Goal: Transaction & Acquisition: Obtain resource

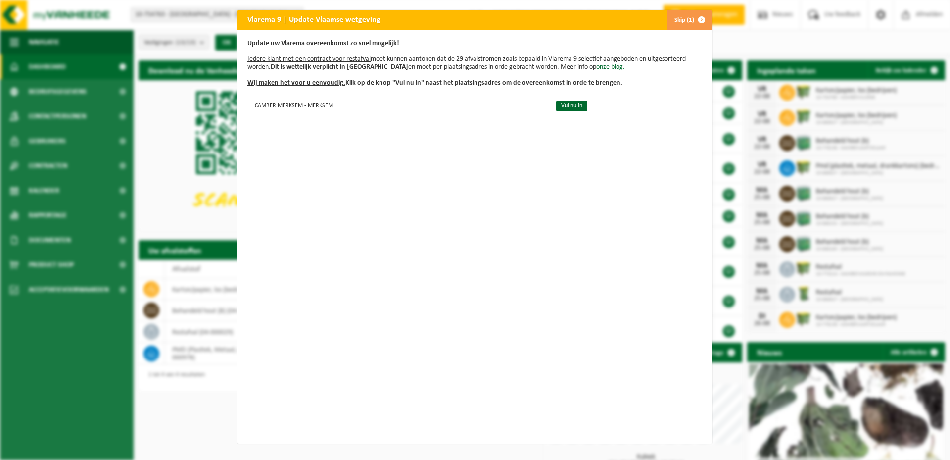
click at [696, 19] on span "button" at bounding box center [702, 20] width 20 height 20
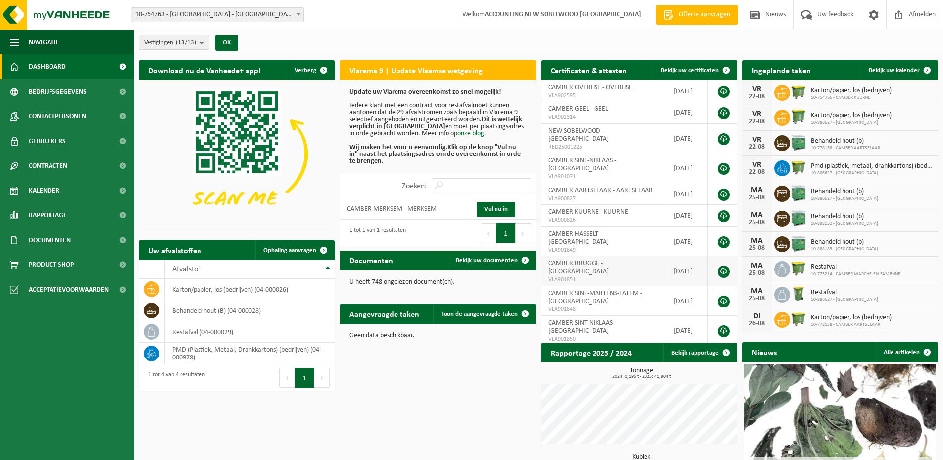
click at [577, 260] on span "CAMBER BRUGGE - SINT-KRUIS" at bounding box center [578, 267] width 60 height 15
click at [205, 45] on b "submit" at bounding box center [204, 42] width 9 height 14
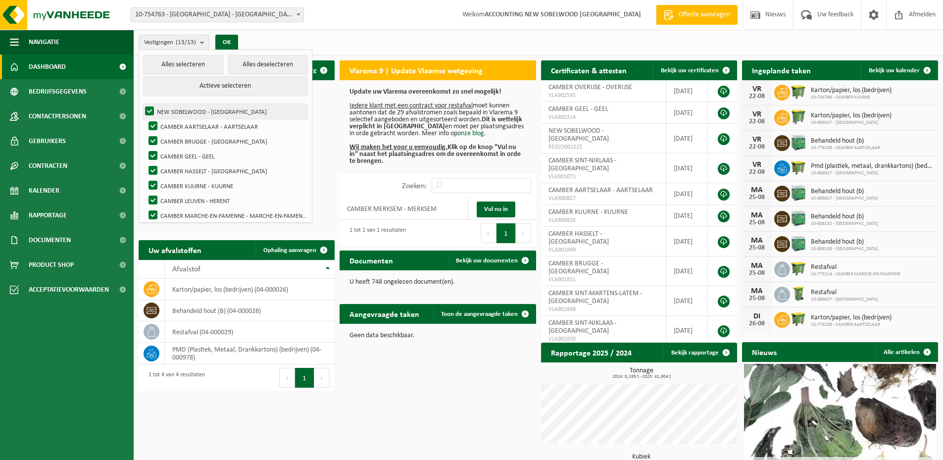
click at [151, 108] on label "NEW SOBELWOOD - SINT-GILLIS" at bounding box center [225, 111] width 164 height 15
click at [142, 104] on input "NEW SOBELWOOD - SINT-GILLIS" at bounding box center [141, 103] width 0 height 0
click at [151, 112] on label "NEW SOBELWOOD - SINT-GILLIS" at bounding box center [225, 111] width 164 height 15
click at [142, 104] on input "NEW SOBELWOOD - SINT-GILLIS" at bounding box center [141, 103] width 0 height 0
click at [150, 112] on label "NEW SOBELWOOD - SINT-GILLIS" at bounding box center [225, 111] width 164 height 15
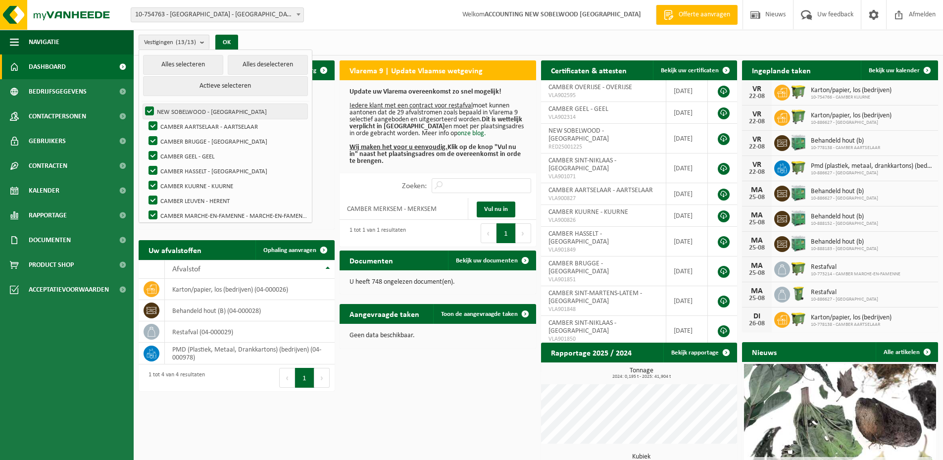
click at [142, 104] on input "NEW SOBELWOOD - SINT-GILLIS" at bounding box center [141, 103] width 0 height 0
checkbox input "false"
click at [150, 124] on label "CAMBER AARTSELAAR - AARTSELAAR" at bounding box center [226, 126] width 161 height 15
click at [145, 119] on input "CAMBER AARTSELAAR - AARTSELAAR" at bounding box center [145, 118] width 0 height 0
checkbox input "false"
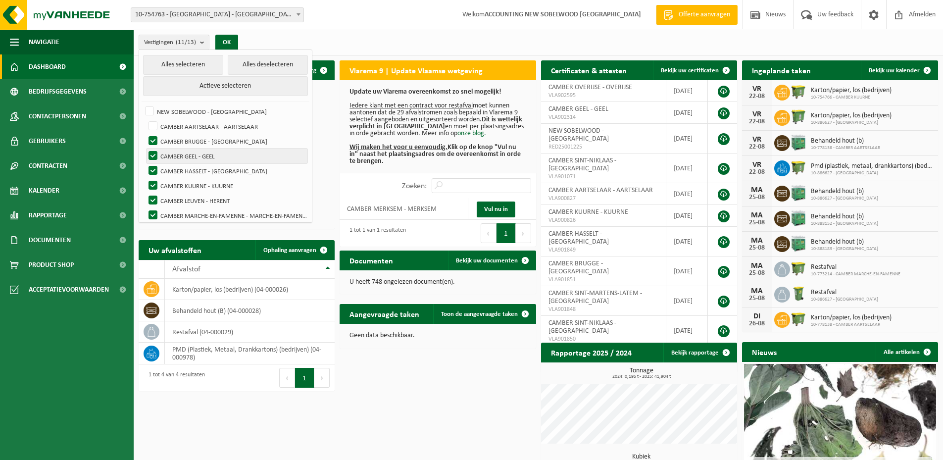
click at [152, 153] on label "CAMBER GEEL - GEEL" at bounding box center [226, 155] width 161 height 15
click at [145, 148] on input "CAMBER GEEL - GEEL" at bounding box center [145, 148] width 0 height 0
checkbox input "false"
click at [151, 170] on label "CAMBER HASSELT - HASSELT" at bounding box center [226, 170] width 161 height 15
click at [145, 163] on input "CAMBER HASSELT - HASSELT" at bounding box center [145, 163] width 0 height 0
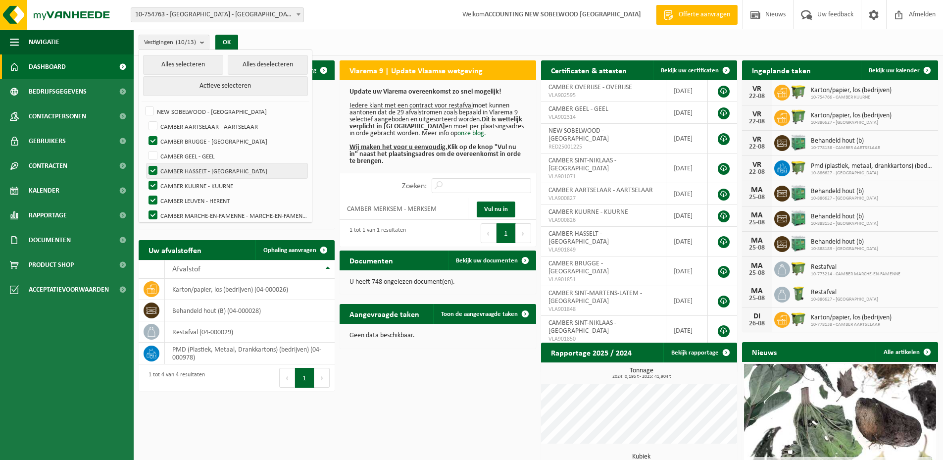
checkbox input "false"
click at [151, 181] on label "CAMBER KUURNE - KUURNE" at bounding box center [226, 185] width 161 height 15
click at [145, 178] on input "CAMBER KUURNE - KUURNE" at bounding box center [145, 178] width 0 height 0
checkbox input "false"
click at [151, 199] on label "CAMBER LEUVEN - HERENT" at bounding box center [226, 200] width 161 height 15
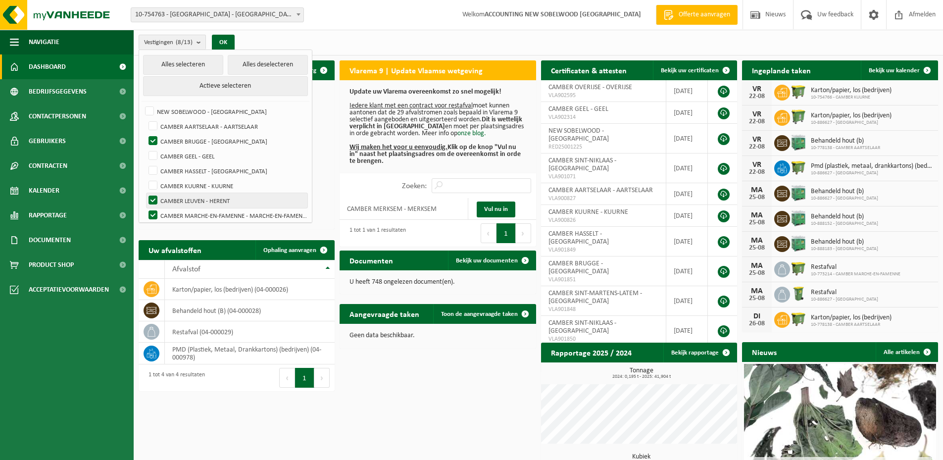
click at [145, 193] on input "CAMBER LEUVEN - HERENT" at bounding box center [145, 193] width 0 height 0
checkbox input "false"
drag, startPoint x: 151, startPoint y: 211, endPoint x: 186, endPoint y: 182, distance: 45.3
click at [152, 211] on label "CAMBER MARCHE-EN-FAMENNE - MARCHE-EN-FAMENNE" at bounding box center [226, 215] width 161 height 15
click at [145, 208] on input "CAMBER MARCHE-EN-FAMENNE - MARCHE-EN-FAMENNE" at bounding box center [145, 207] width 0 height 0
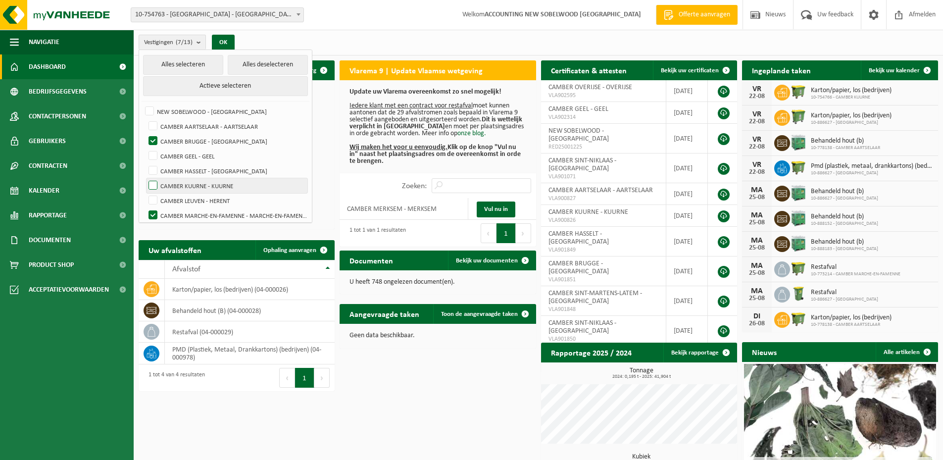
checkbox input "false"
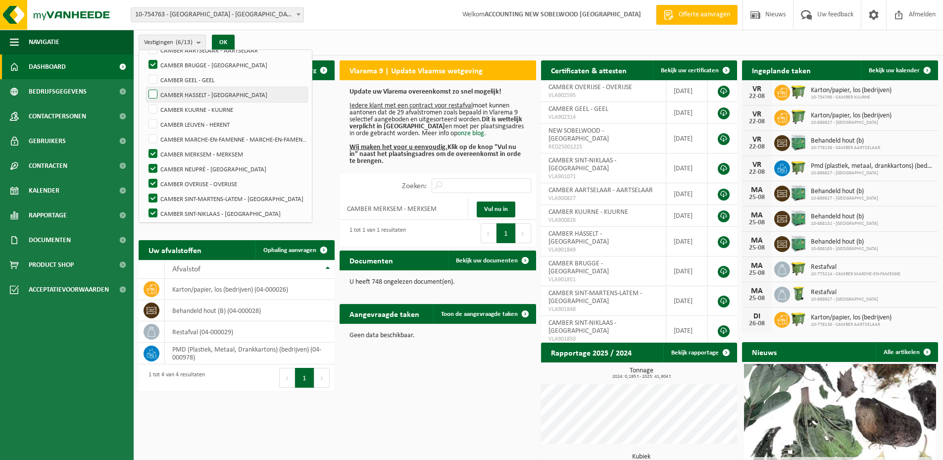
scroll to position [79, 0]
click at [152, 149] on label "CAMBER MERKSEM - MERKSEM" at bounding box center [226, 151] width 161 height 15
click at [145, 144] on input "CAMBER MERKSEM - MERKSEM" at bounding box center [145, 144] width 0 height 0
checkbox input "false"
click at [153, 163] on label "CAMBER NEUPRÉ - NEUVILLE-EN-CONDROZ" at bounding box center [226, 166] width 161 height 15
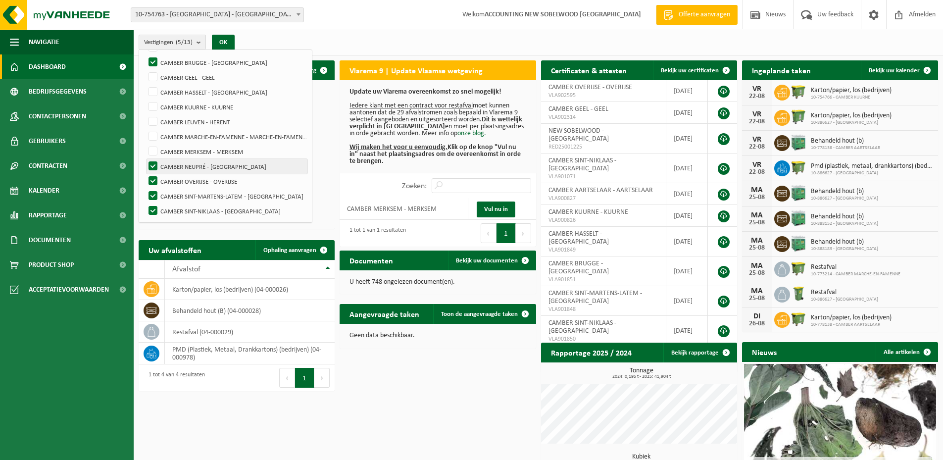
click at [145, 159] on input "CAMBER NEUPRÉ - NEUVILLE-EN-CONDROZ" at bounding box center [145, 158] width 0 height 0
checkbox input "false"
click at [153, 184] on label "CAMBER OVERIJSE - OVERIJSE" at bounding box center [226, 181] width 161 height 15
click at [145, 174] on input "CAMBER OVERIJSE - OVERIJSE" at bounding box center [145, 173] width 0 height 0
checkbox input "false"
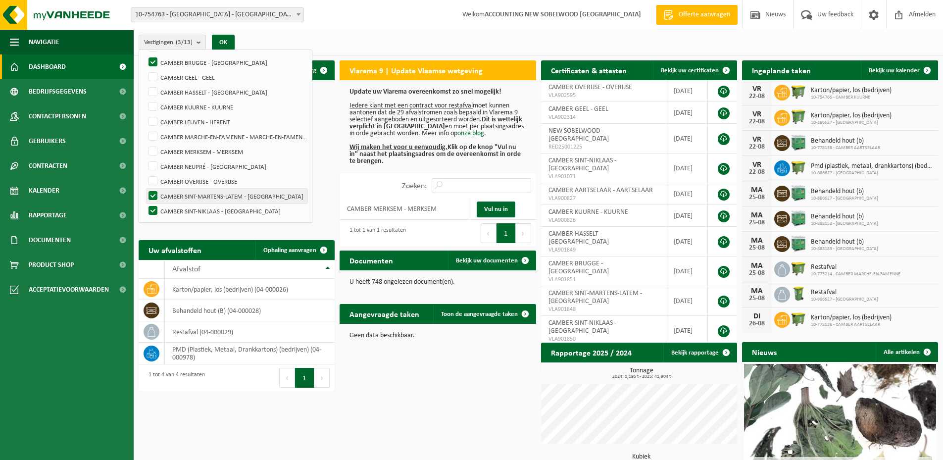
click at [153, 192] on label "CAMBER SINT-MARTENS-LATEM - SINT-MARTENS-LATEM" at bounding box center [226, 196] width 161 height 15
click at [145, 189] on input "CAMBER SINT-MARTENS-LATEM - SINT-MARTENS-LATEM" at bounding box center [145, 188] width 0 height 0
checkbox input "false"
click at [157, 209] on label "CAMBER SINT-NIKLAAS - SINT-NIKLAAS" at bounding box center [226, 210] width 161 height 15
click at [145, 203] on input "CAMBER SINT-NIKLAAS - SINT-NIKLAAS" at bounding box center [145, 203] width 0 height 0
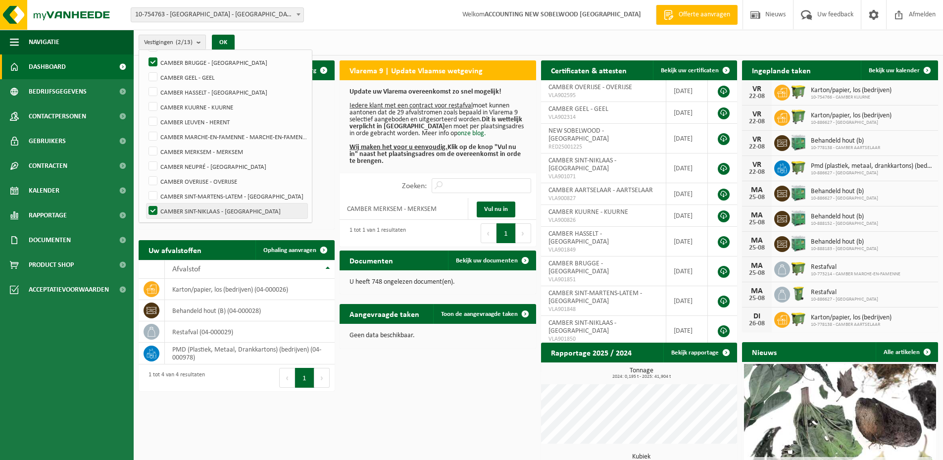
checkbox input "false"
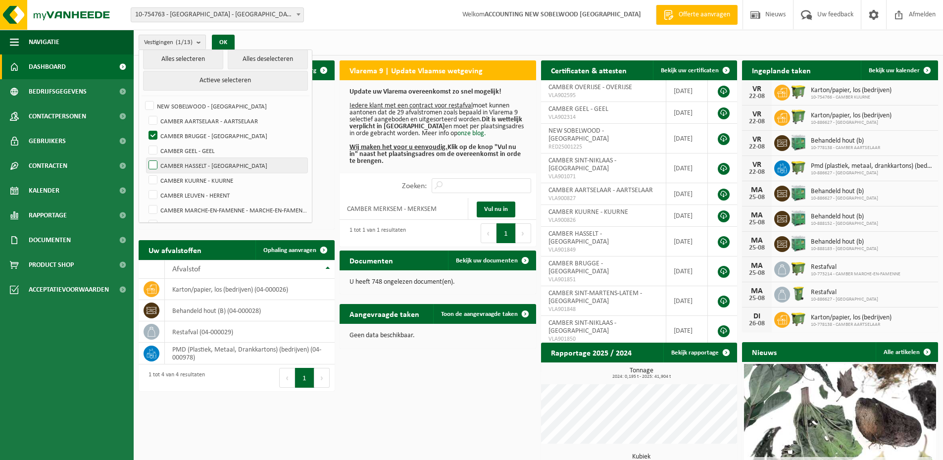
scroll to position [0, 0]
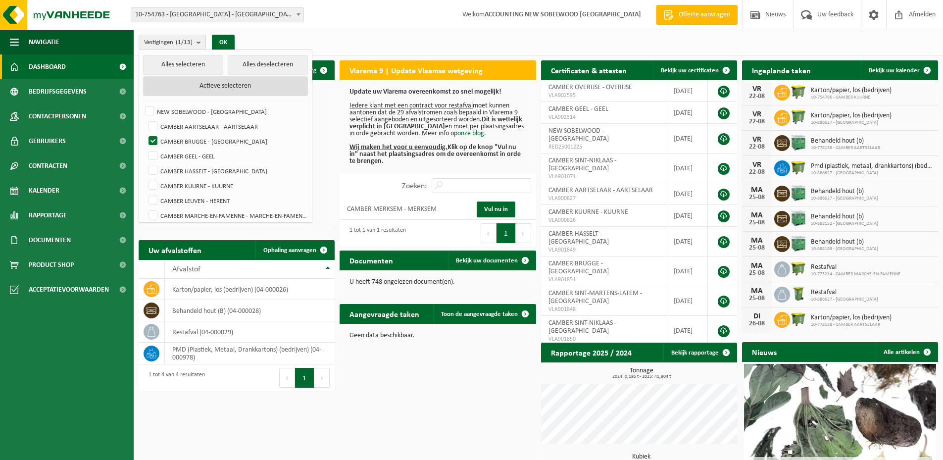
click at [228, 83] on button "Actieve selecteren" at bounding box center [225, 86] width 164 height 20
checkbox input "true"
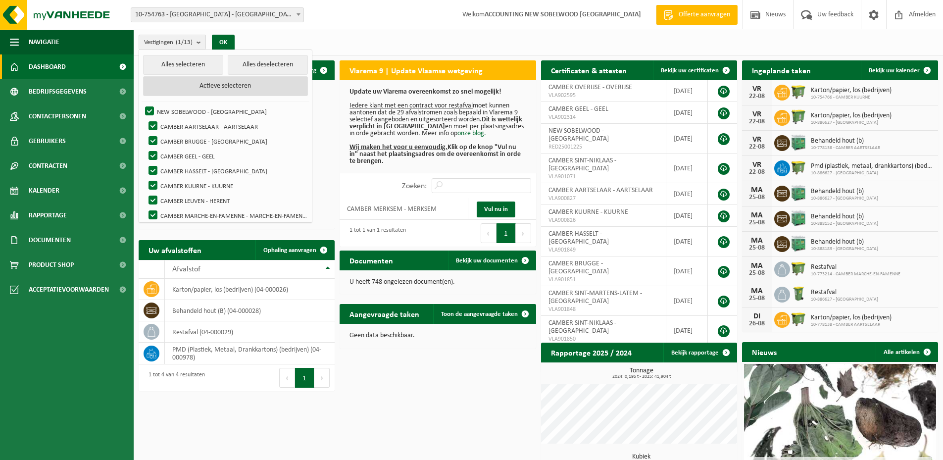
checkbox input "true"
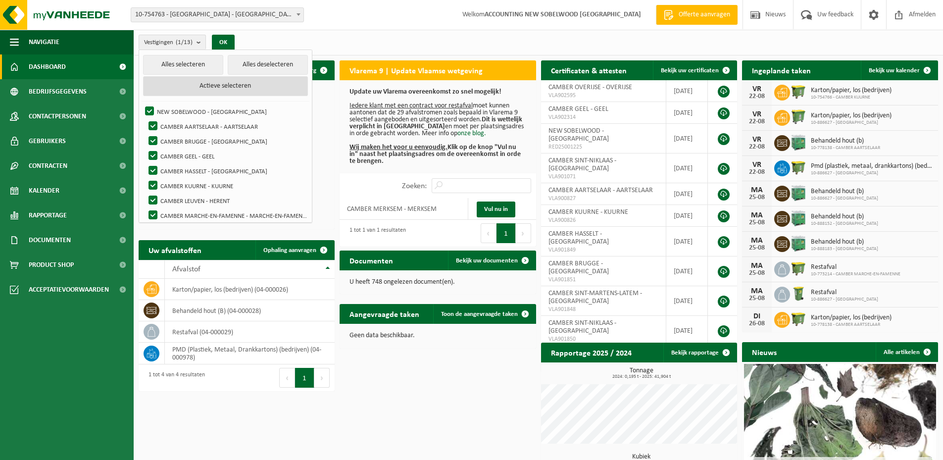
checkbox input "true"
click at [250, 60] on button "Alles deselecteren" at bounding box center [268, 65] width 80 height 20
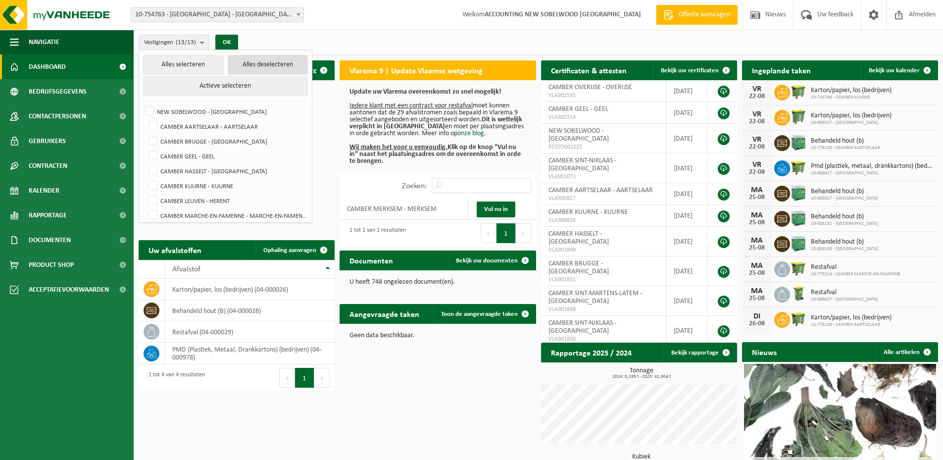
checkbox input "false"
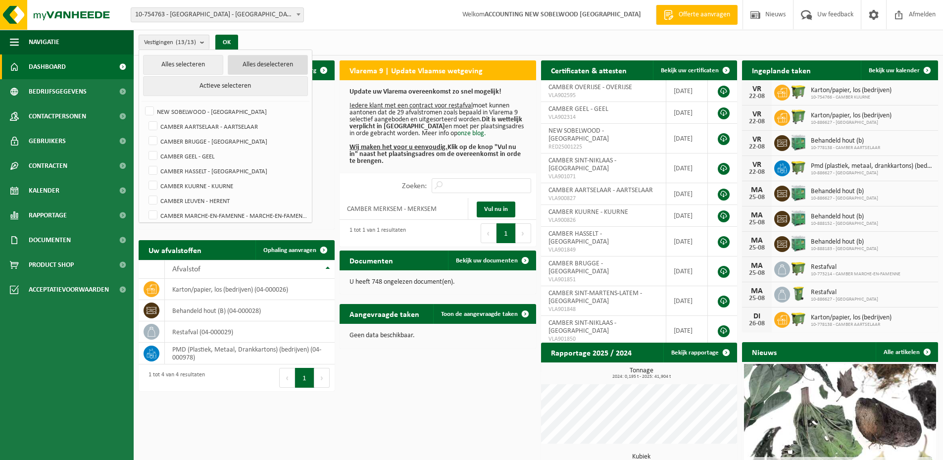
checkbox input "false"
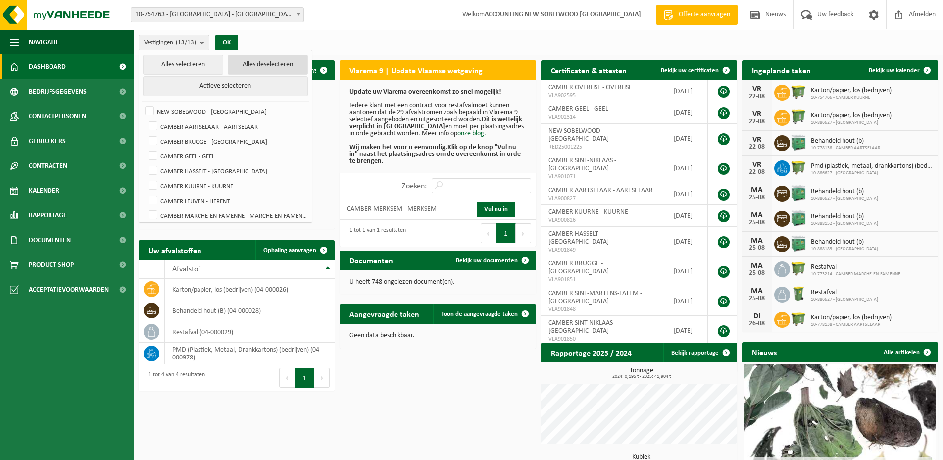
checkbox input "false"
click at [151, 137] on label "CAMBER BRUGGE - SINT-KRUIS" at bounding box center [226, 141] width 161 height 15
click at [145, 134] on input "CAMBER BRUGGE - SINT-KRUIS" at bounding box center [145, 133] width 0 height 0
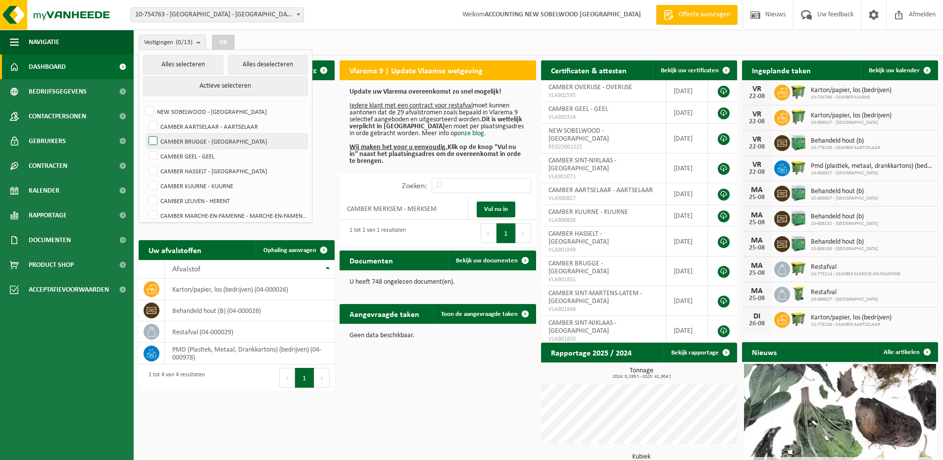
checkbox input "true"
click at [227, 36] on button "OK" at bounding box center [223, 43] width 23 height 16
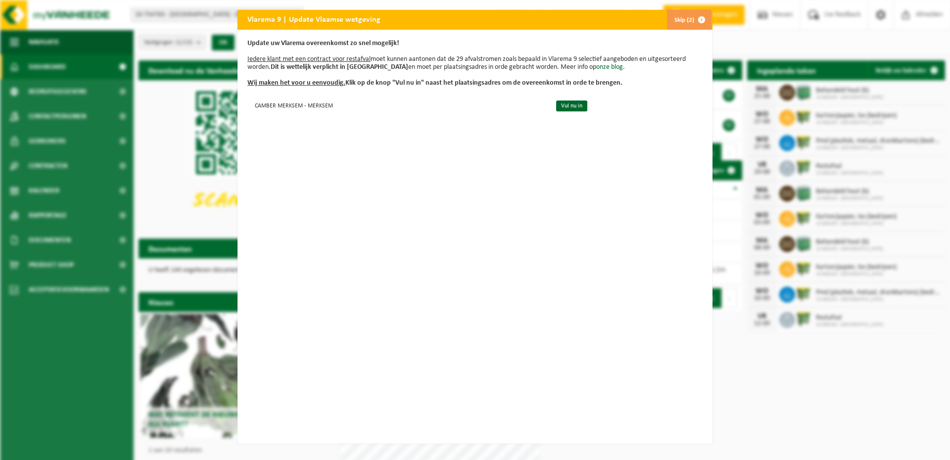
click at [698, 18] on span "button" at bounding box center [702, 20] width 20 height 20
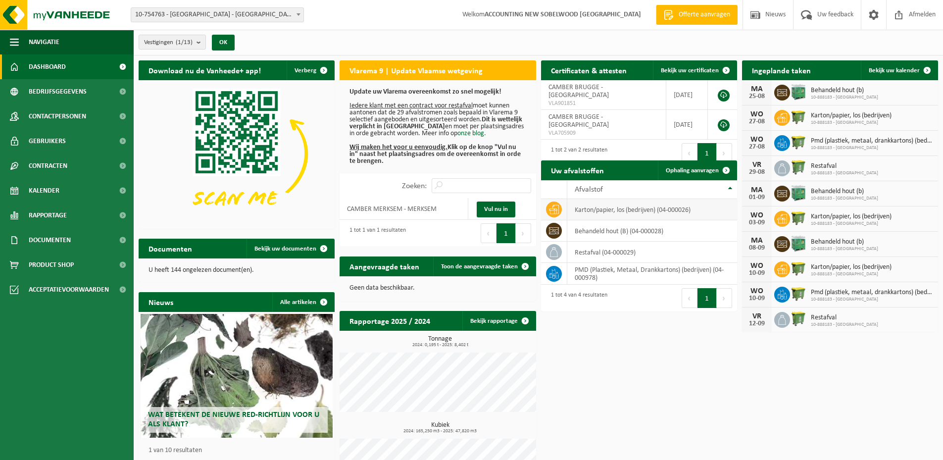
click at [553, 210] on icon at bounding box center [554, 209] width 10 height 9
click at [583, 206] on td "karton/papier, los (bedrijven) (04-000026)" at bounding box center [652, 209] width 170 height 21
click at [710, 15] on span "Offerte aanvragen" at bounding box center [704, 15] width 56 height 10
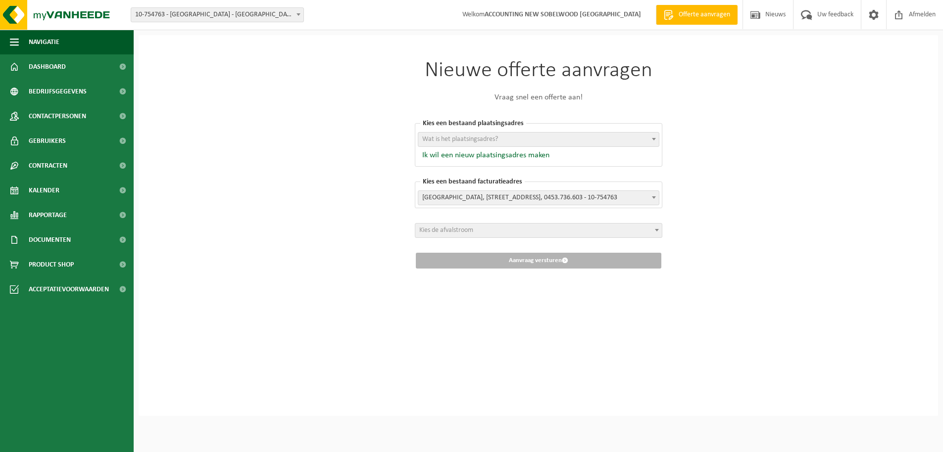
click at [467, 137] on span "Wat is het plaatsingsadres?" at bounding box center [460, 139] width 76 height 7
select select "113383"
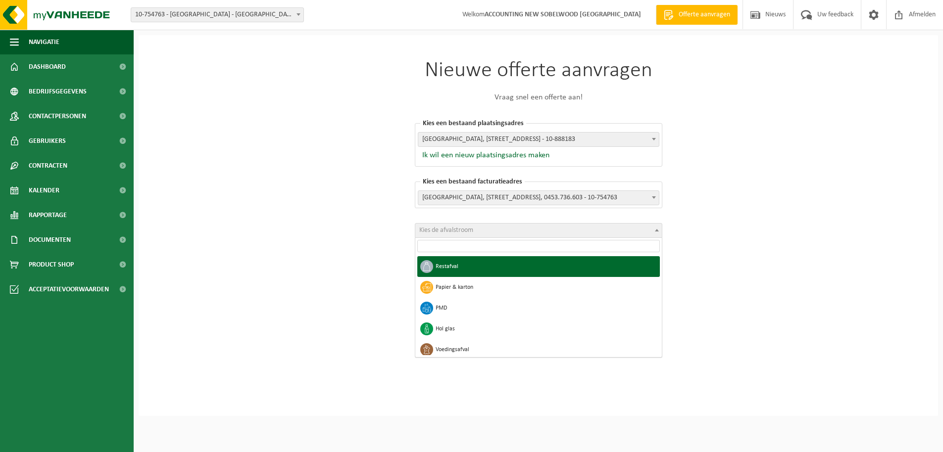
click at [518, 229] on span "Kies de afvalstroom" at bounding box center [538, 231] width 246 height 14
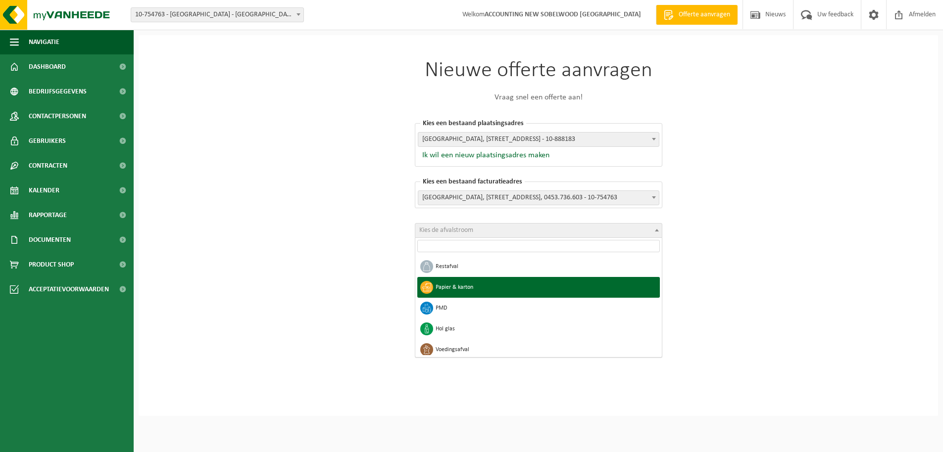
select select "2"
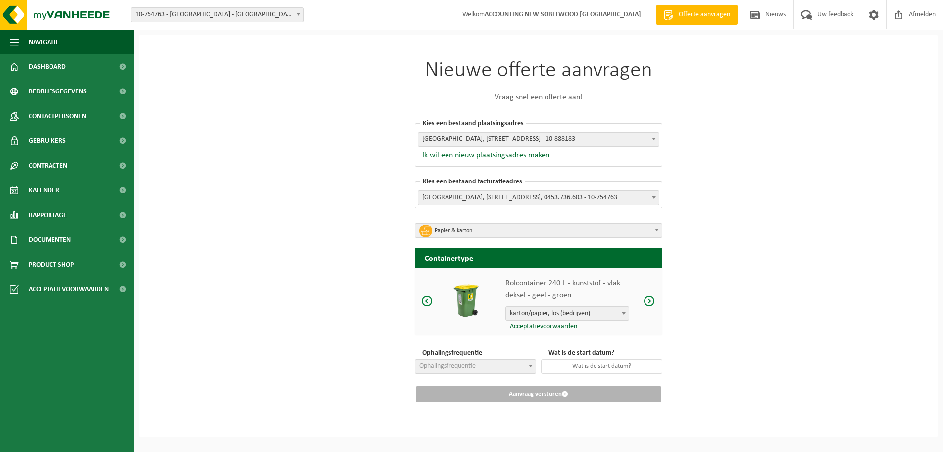
click at [649, 301] on span at bounding box center [649, 301] width 12 height 12
click at [648, 302] on span at bounding box center [649, 301] width 12 height 12
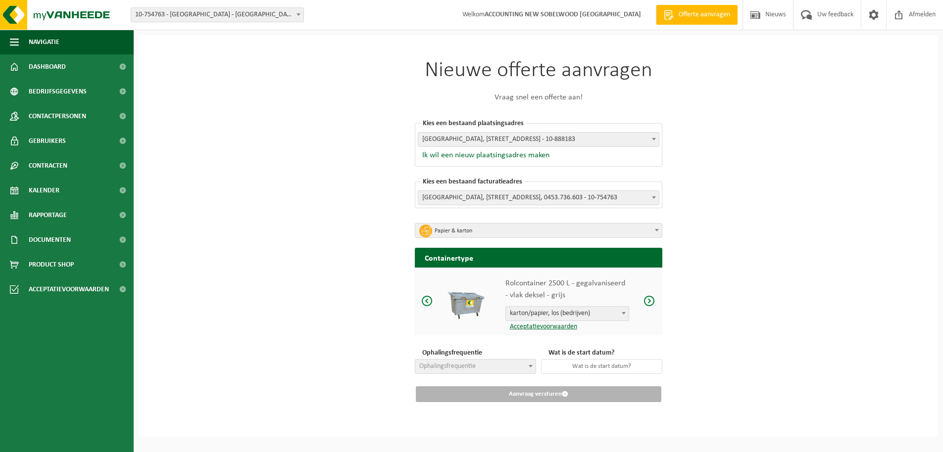
click at [424, 301] on span at bounding box center [427, 301] width 12 height 12
